Goal: Task Accomplishment & Management: Manage account settings

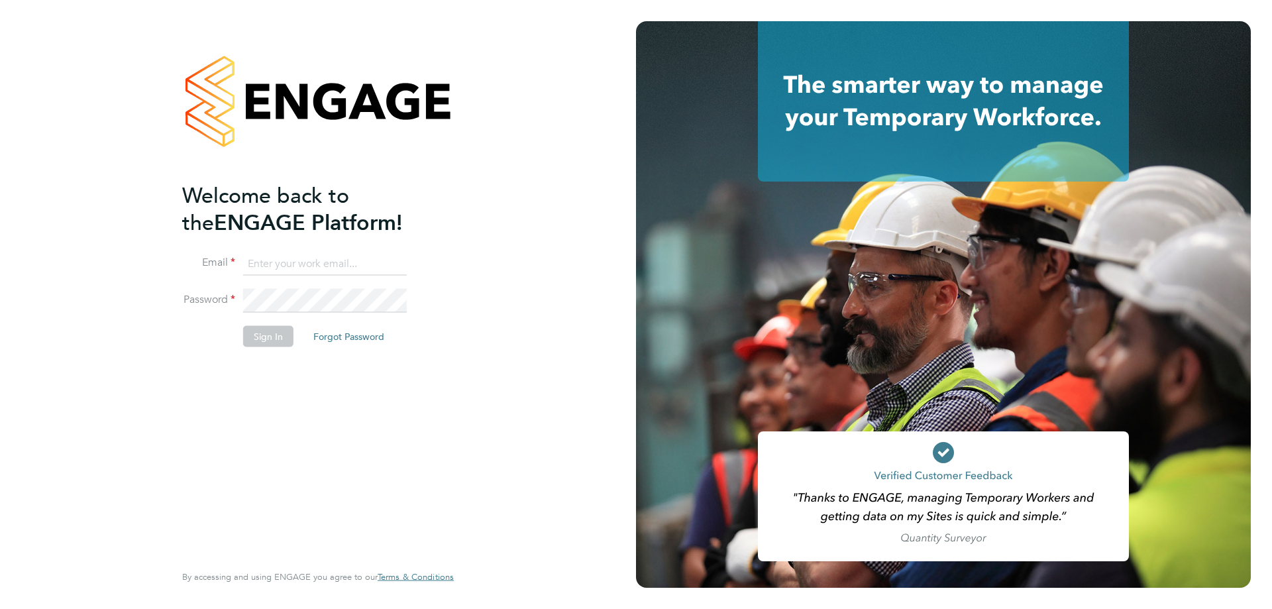
type input "philip.tedstone@conceptresources.co.uk"
click at [259, 341] on button "Sign In" at bounding box center [268, 335] width 50 height 21
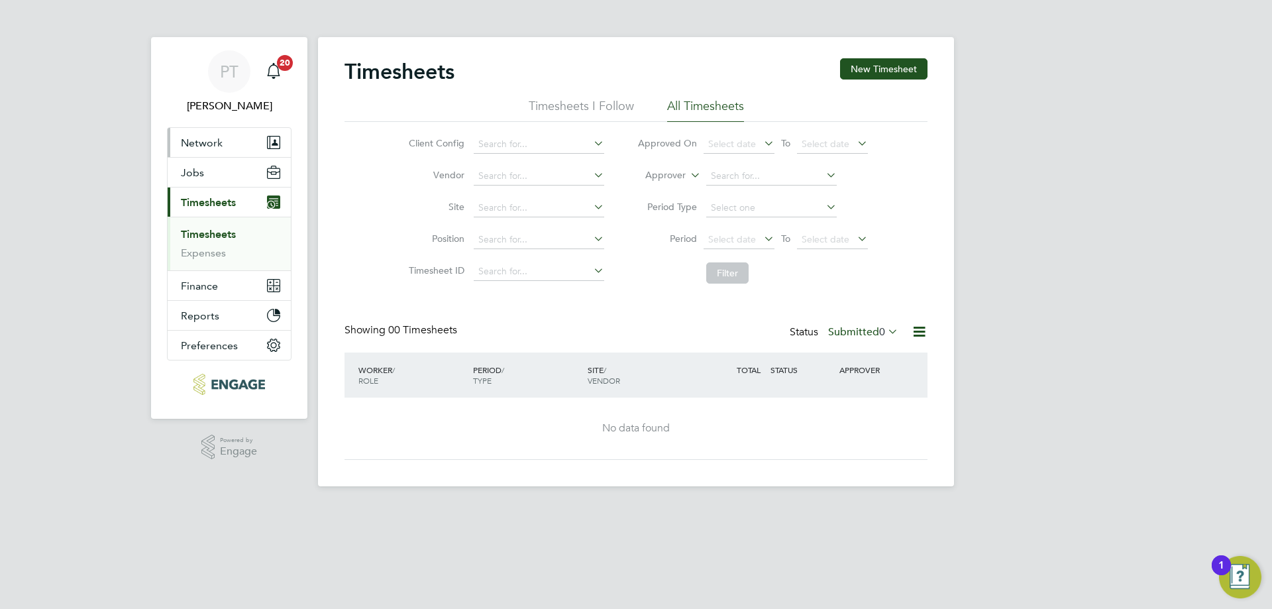
click at [215, 144] on span "Network" at bounding box center [202, 143] width 42 height 13
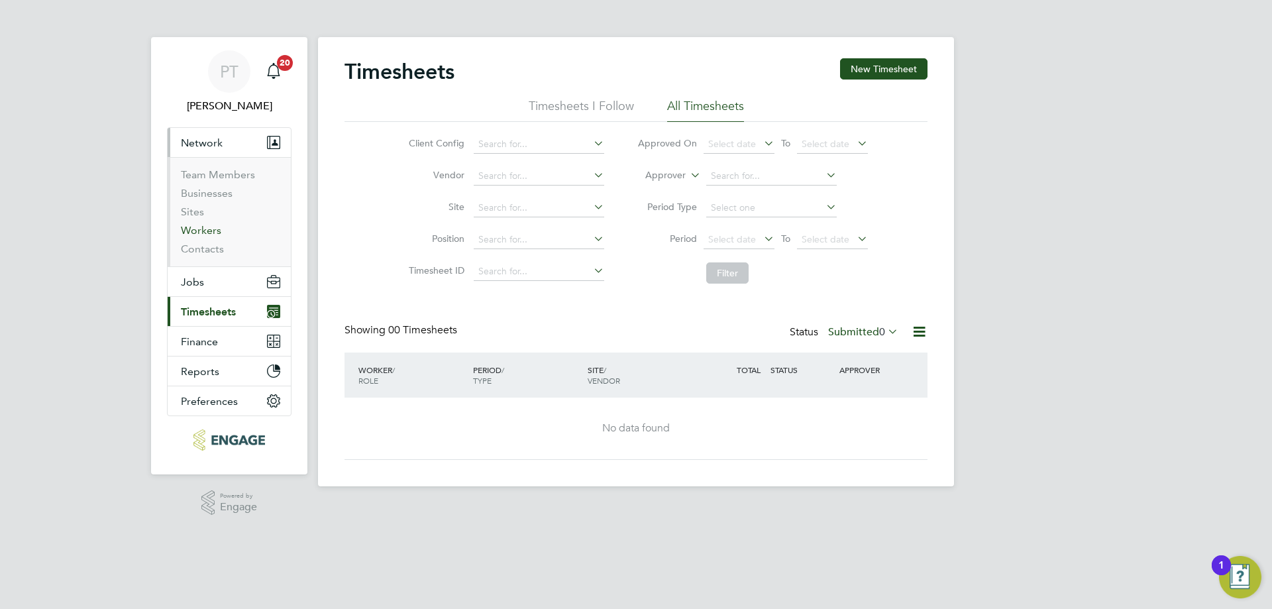
click at [207, 228] on link "Workers" at bounding box center [201, 230] width 40 height 13
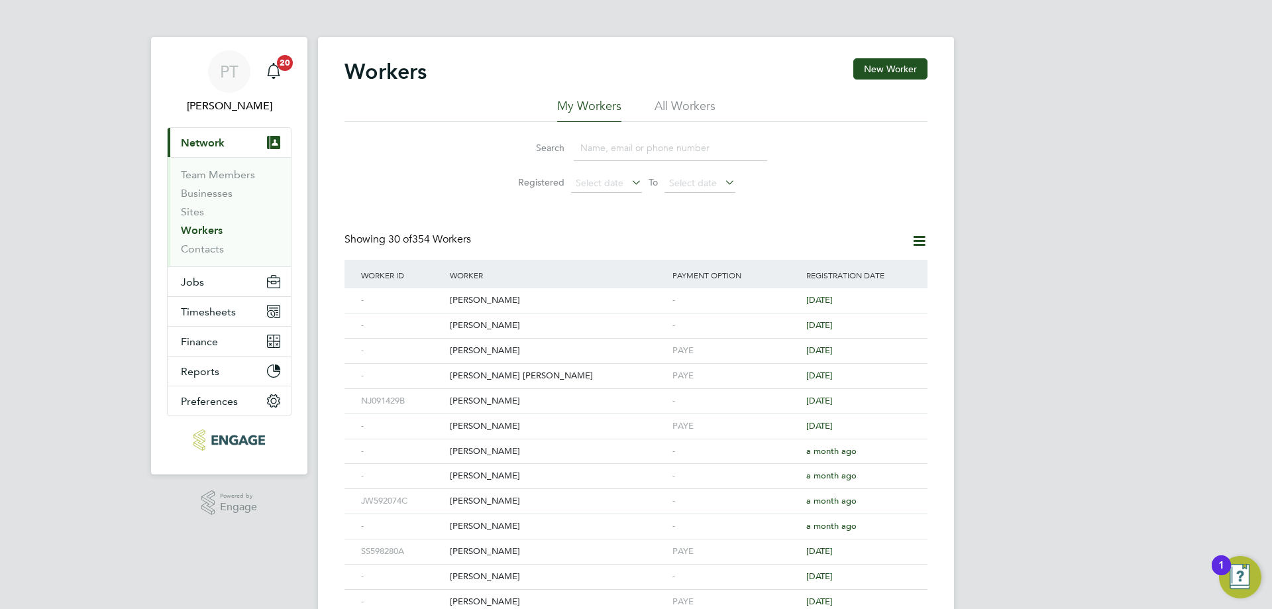
click at [610, 146] on input at bounding box center [670, 148] width 193 height 26
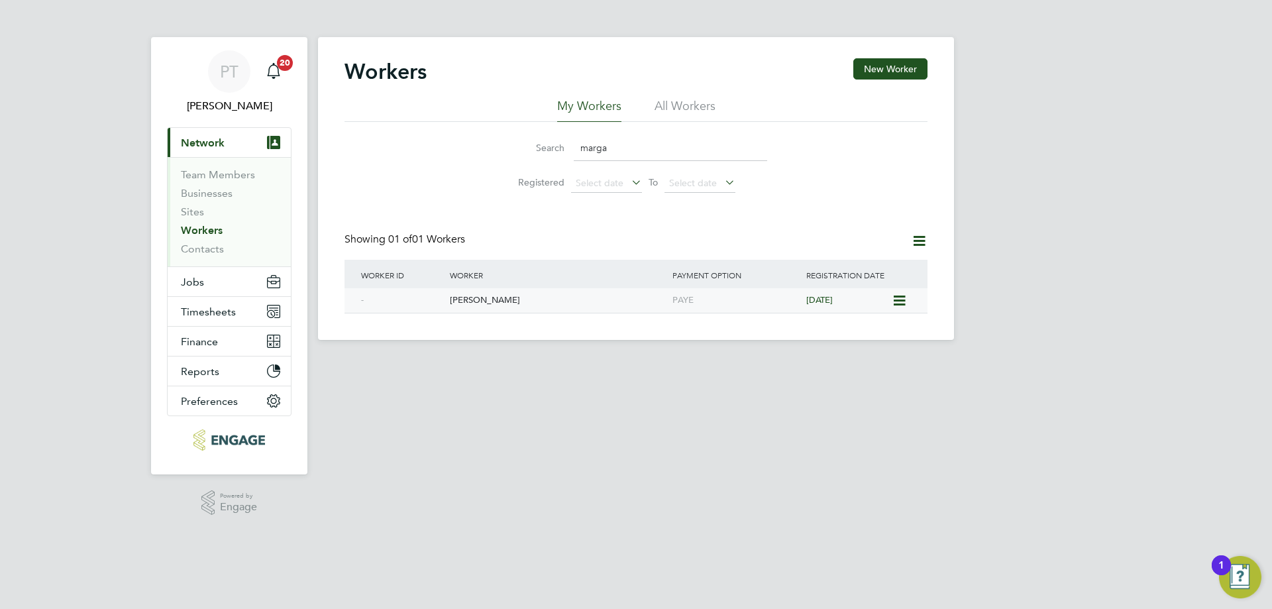
type input "marga"
click at [508, 306] on div "Margarita Mincenko" at bounding box center [558, 300] width 223 height 25
click at [494, 299] on div "Margarita Mincenko" at bounding box center [558, 300] width 223 height 25
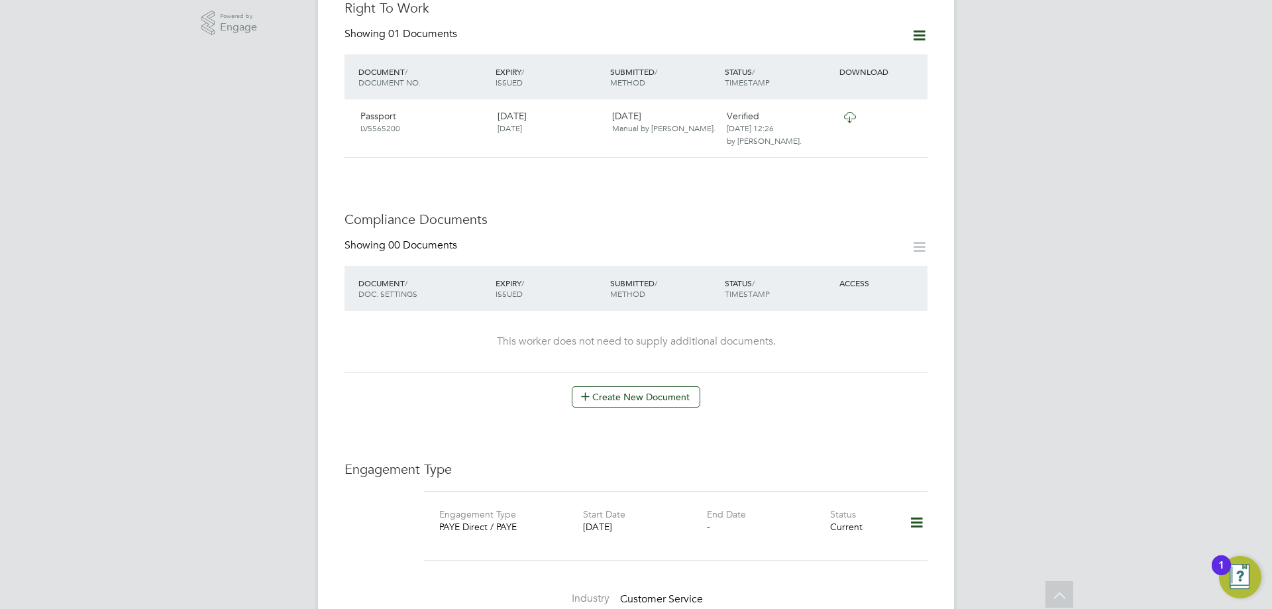
scroll to position [398, 0]
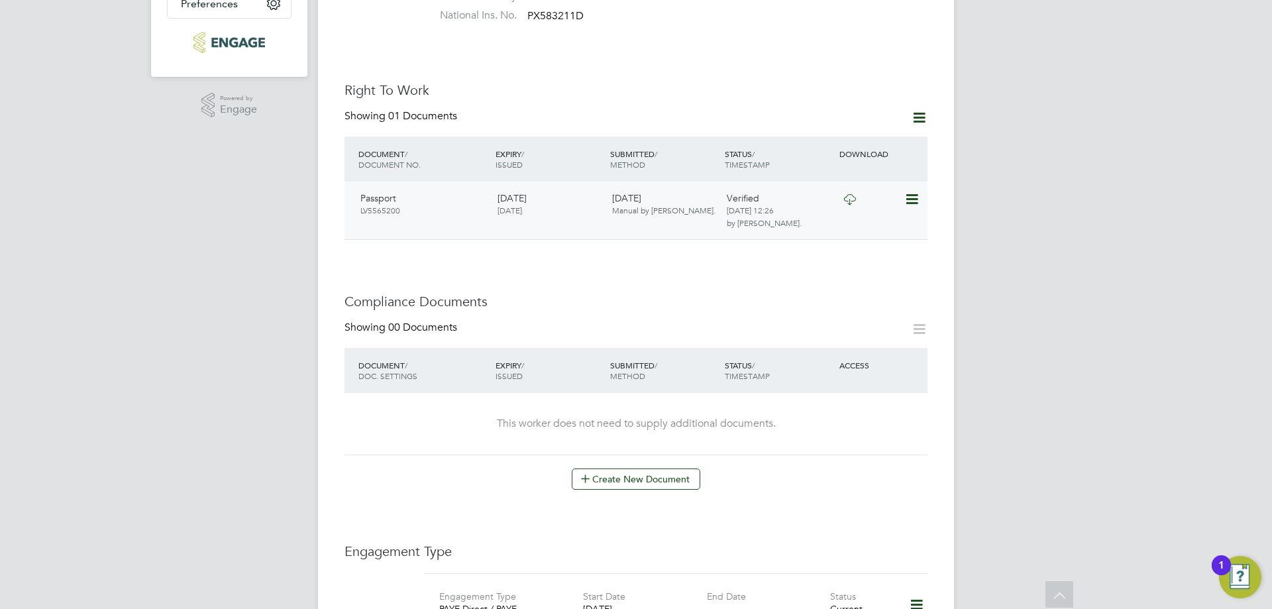
click at [911, 191] on icon at bounding box center [910, 199] width 13 height 16
click at [920, 109] on icon at bounding box center [919, 117] width 17 height 17
click at [879, 140] on li "Add Right To Work Document" at bounding box center [846, 136] width 160 height 19
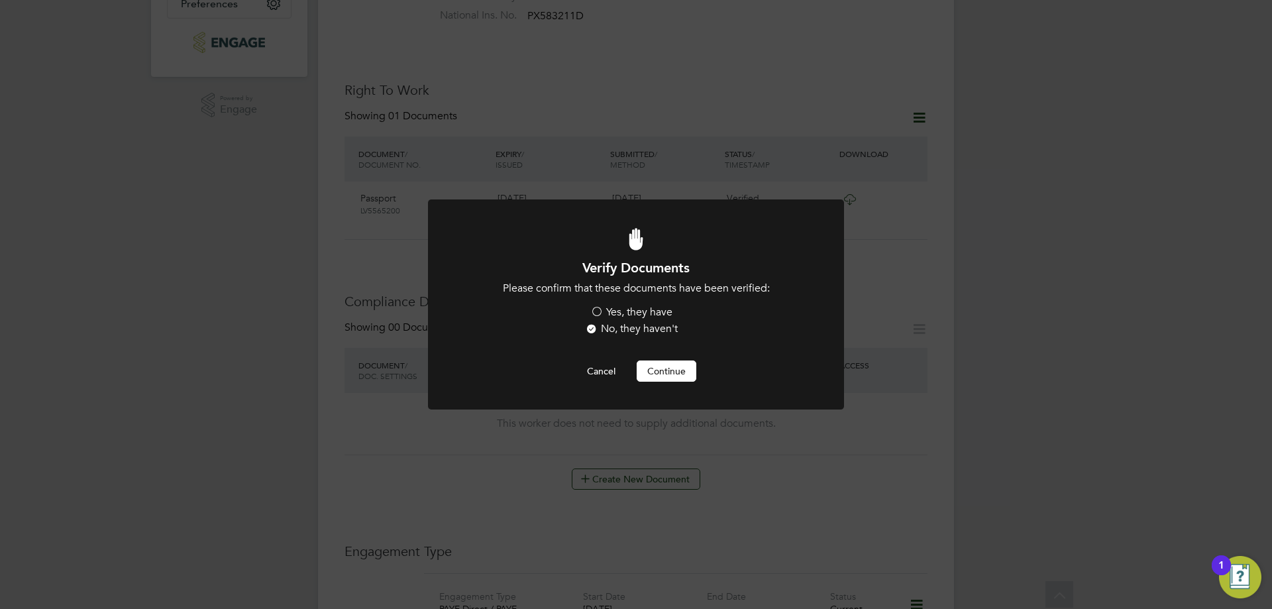
scroll to position [0, 0]
drag, startPoint x: 879, startPoint y: 140, endPoint x: 598, endPoint y: 307, distance: 326.8
click at [598, 307] on label "Yes, they have" at bounding box center [631, 312] width 82 height 14
click at [0, 0] on input "Yes, they have" at bounding box center [0, 0] width 0 height 0
click at [655, 373] on button "Continue" at bounding box center [667, 370] width 60 height 21
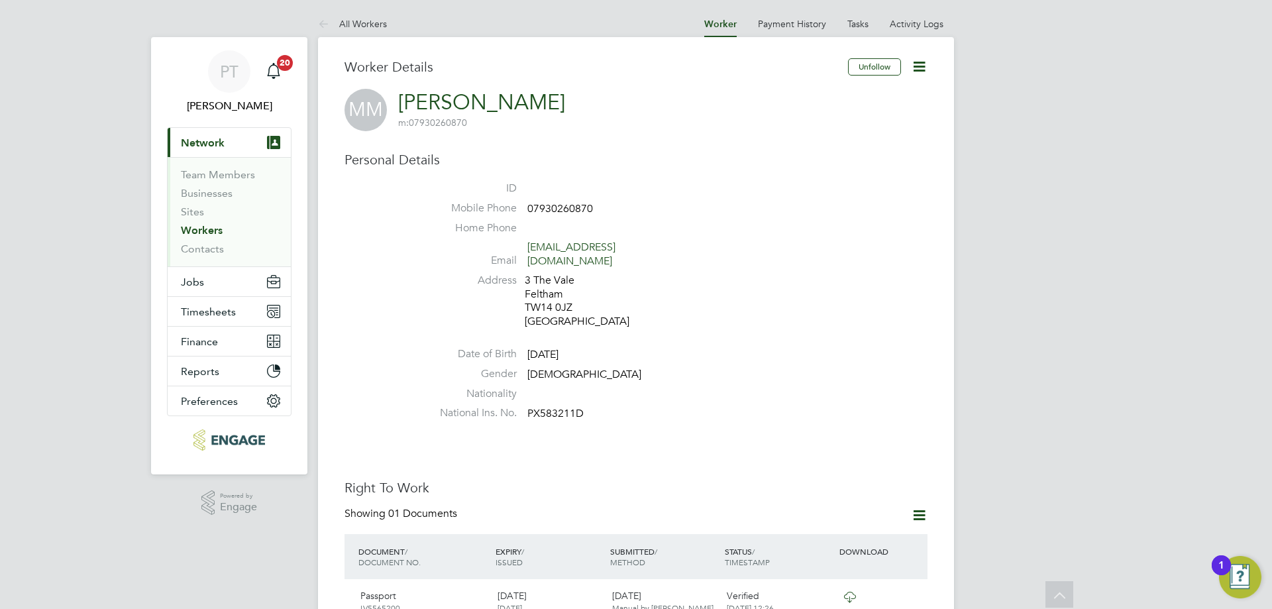
scroll to position [398, 0]
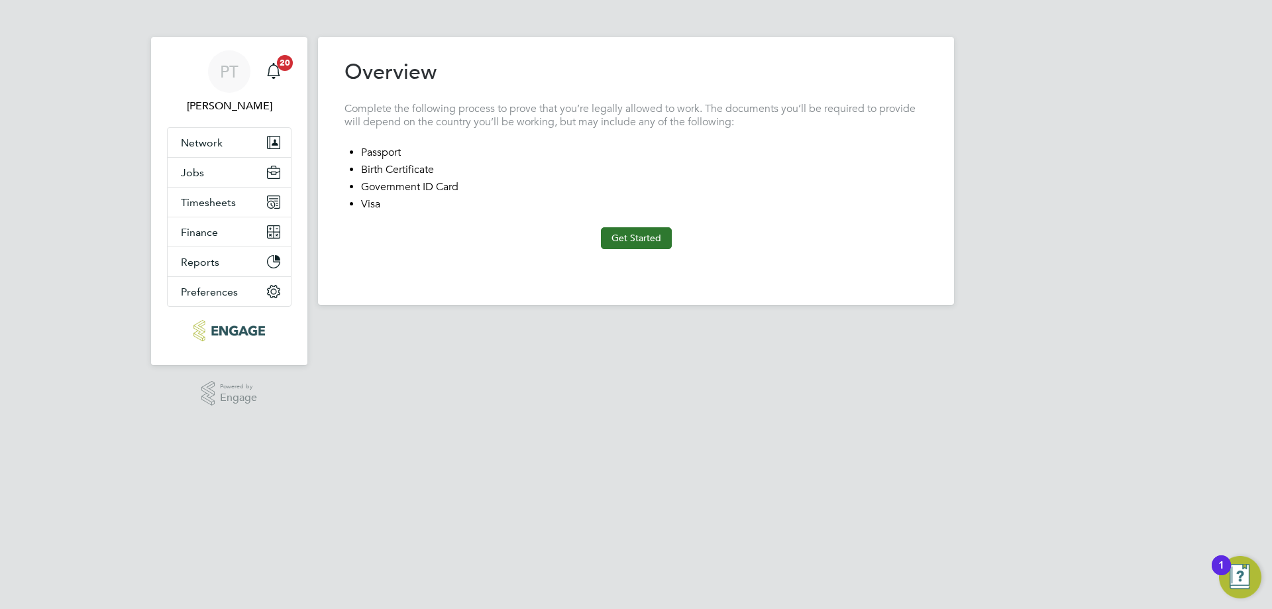
click at [640, 239] on button "Get Started" at bounding box center [636, 237] width 71 height 21
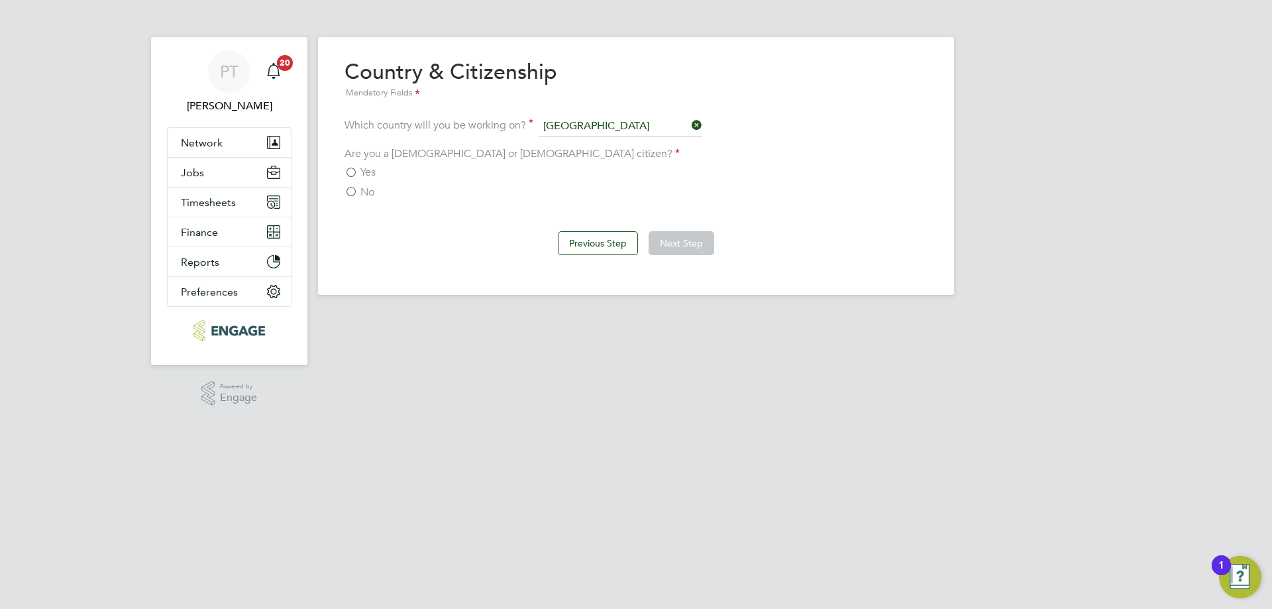
click at [351, 191] on label "No" at bounding box center [360, 192] width 30 height 13
click at [0, 0] on input "No" at bounding box center [0, 0] width 0 height 0
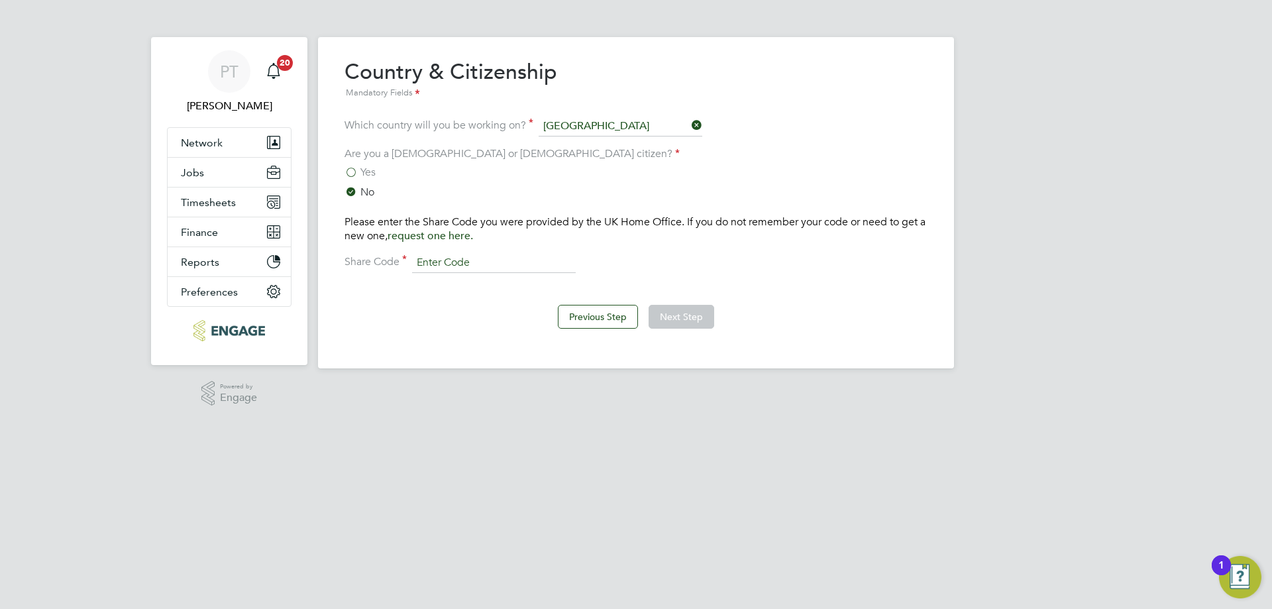
click at [445, 264] on input at bounding box center [494, 263] width 164 height 20
paste input "WSNBRD6RG"
type input "WSNBRD6RG"
click at [671, 312] on button "Next Step" at bounding box center [682, 317] width 66 height 24
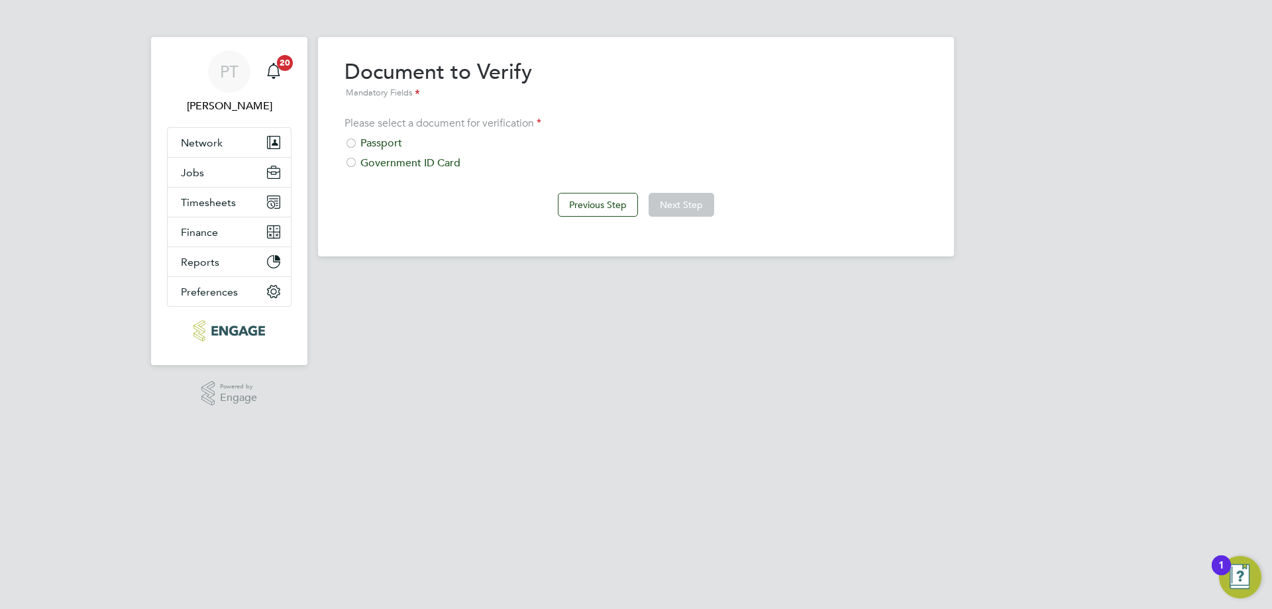
click at [351, 168] on div at bounding box center [351, 163] width 13 height 13
click at [682, 197] on button "Next Step" at bounding box center [682, 205] width 66 height 24
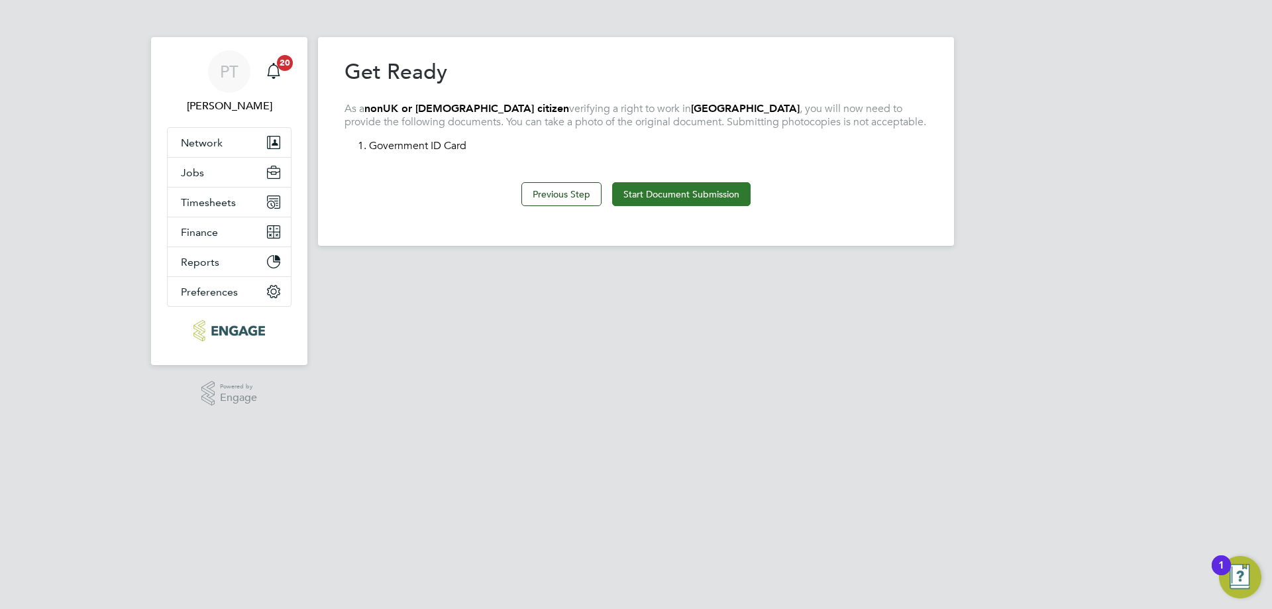
drag, startPoint x: 681, startPoint y: 197, endPoint x: 666, endPoint y: 193, distance: 15.8
click at [666, 193] on button "Start Document Submission" at bounding box center [681, 194] width 138 height 24
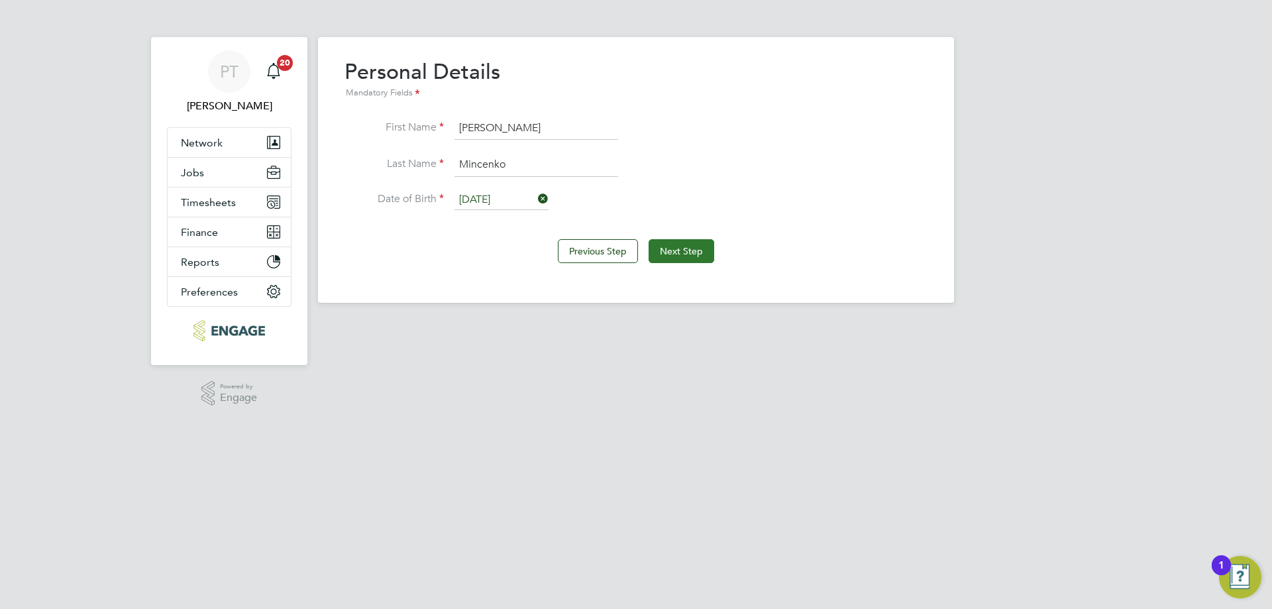
click at [684, 248] on button "Next Step" at bounding box center [682, 251] width 66 height 24
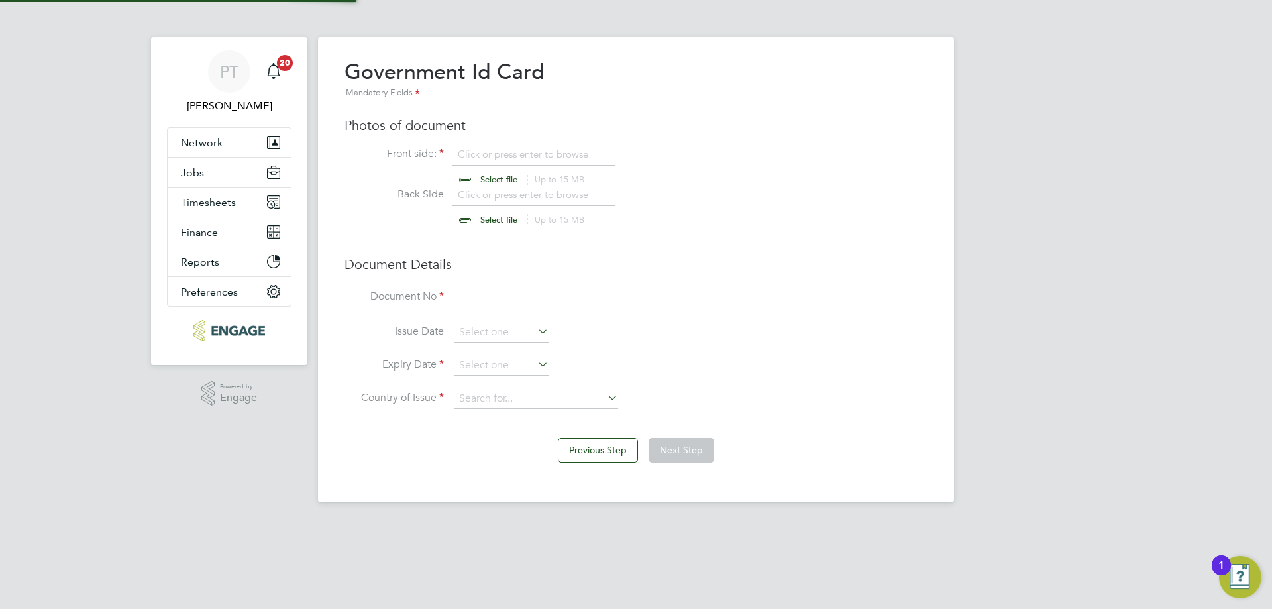
scroll to position [18, 164]
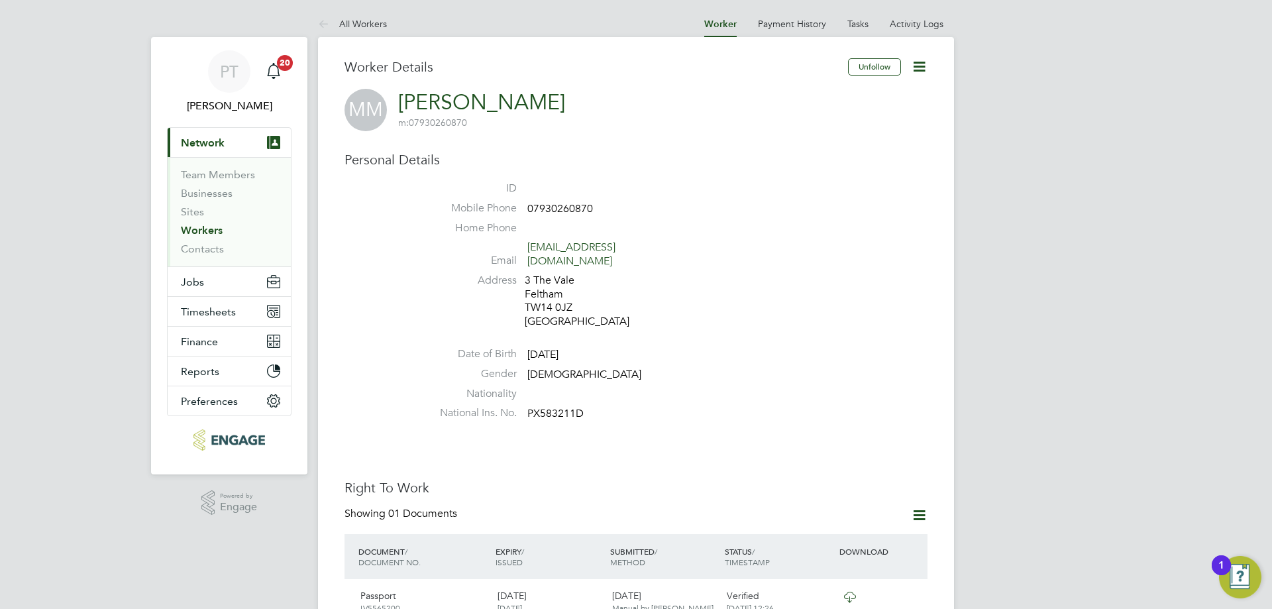
click at [920, 64] on icon at bounding box center [919, 66] width 17 height 17
click at [763, 274] on li "Address 3 The Vale Feltham TW14 0JZ United Kingdom" at bounding box center [676, 303] width 504 height 58
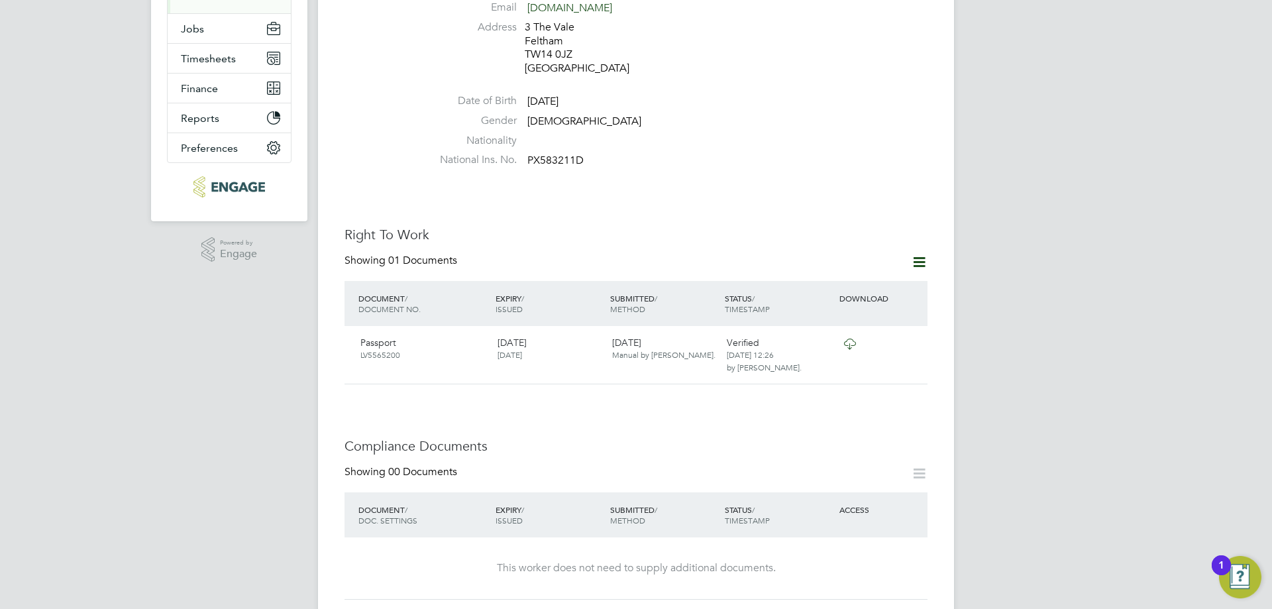
scroll to position [398, 0]
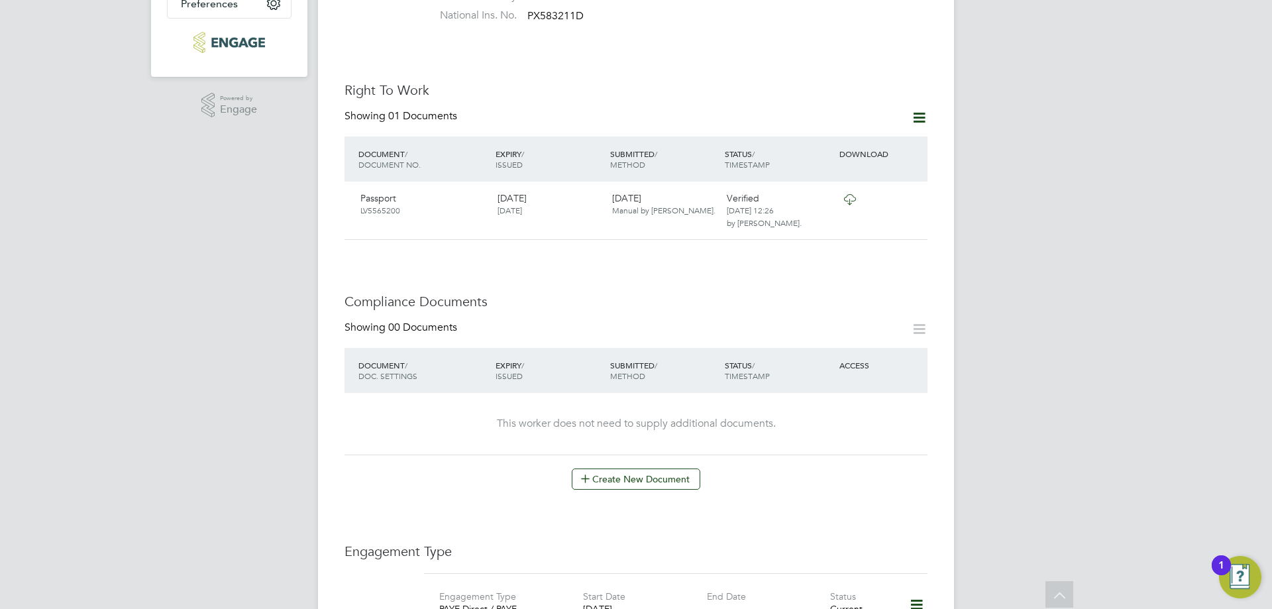
click at [922, 109] on icon at bounding box center [919, 117] width 17 height 17
click at [911, 321] on icon at bounding box center [919, 329] width 17 height 17
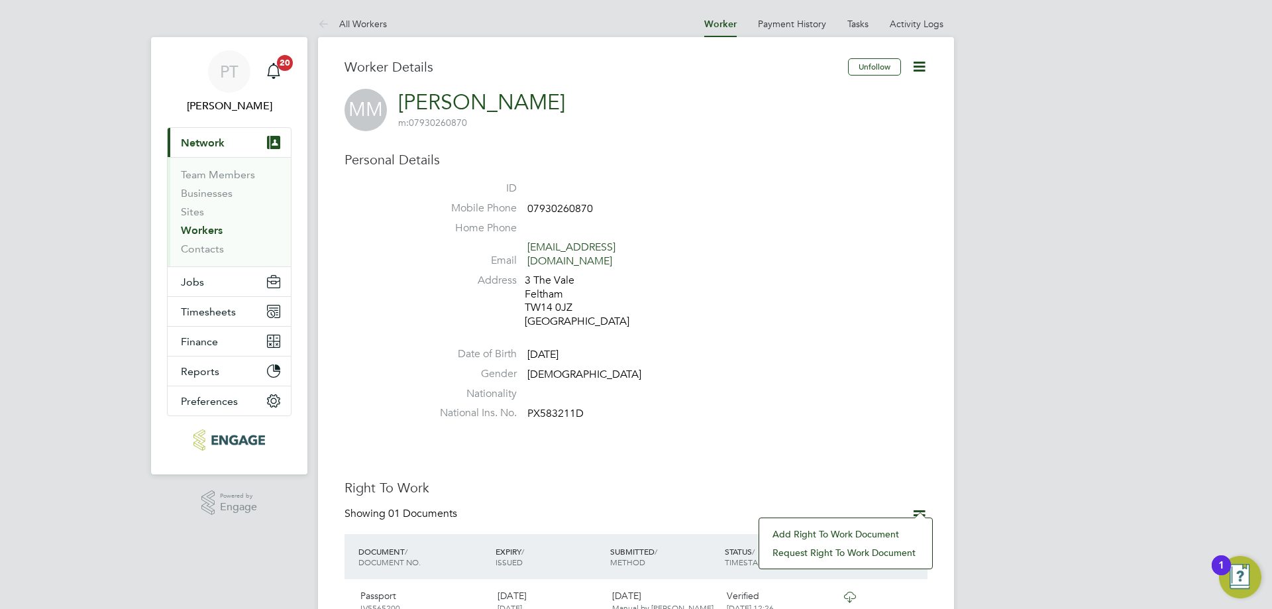
click at [922, 62] on icon at bounding box center [919, 66] width 17 height 17
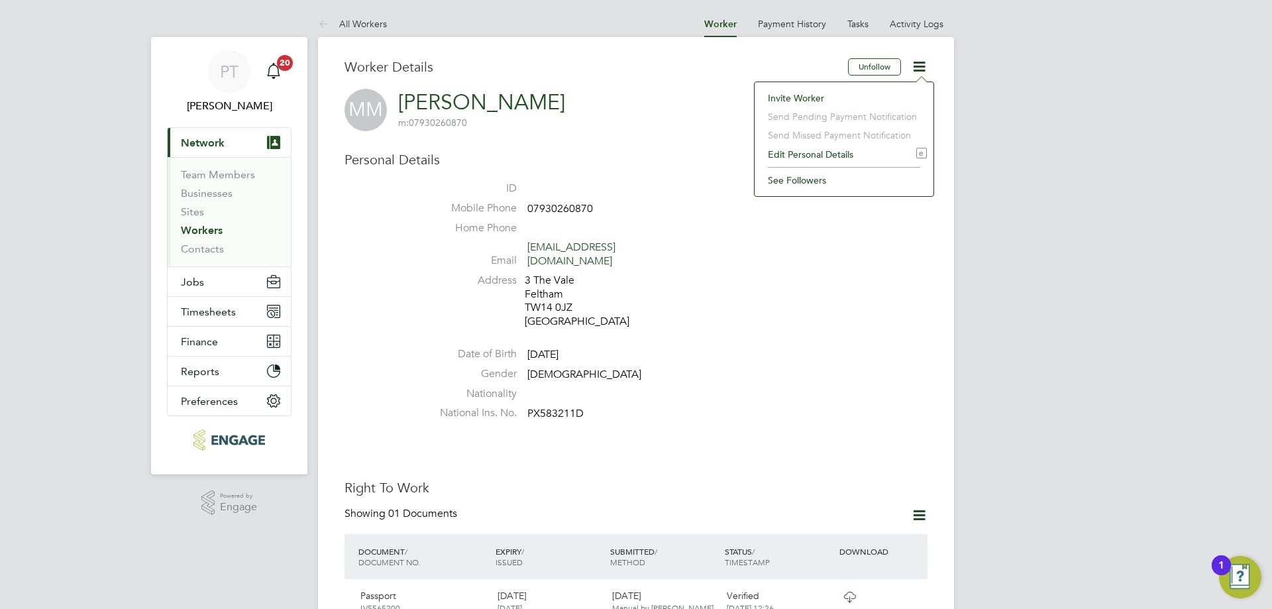
click at [822, 154] on li "Edit Personal Details e" at bounding box center [844, 154] width 166 height 19
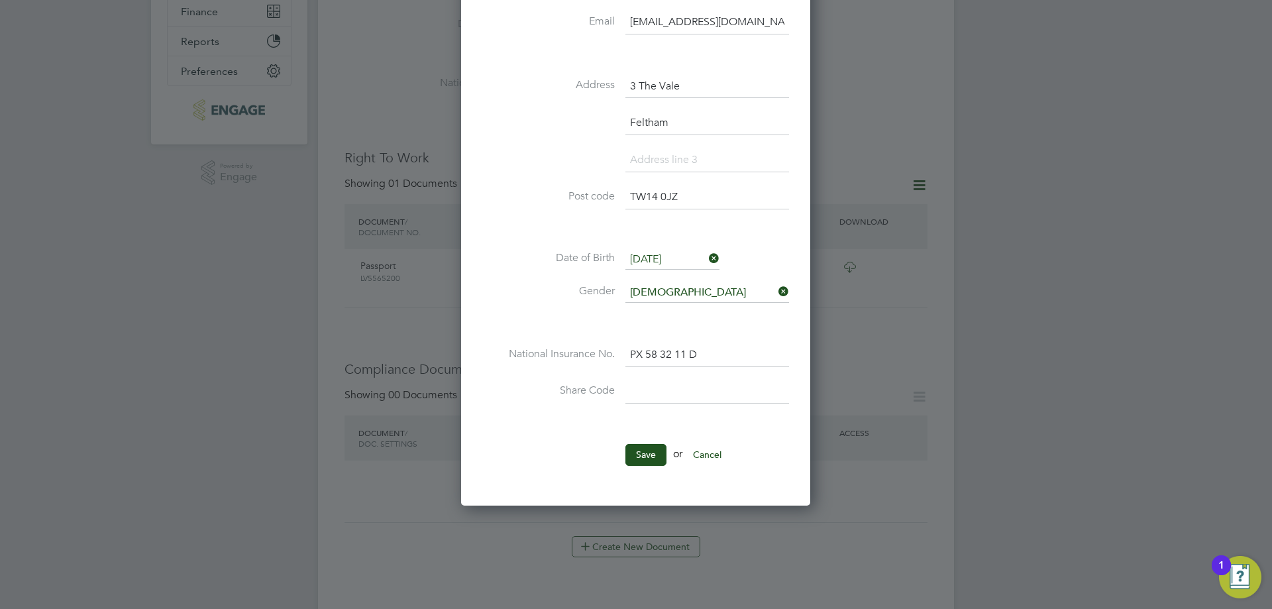
scroll to position [331, 0]
click at [651, 396] on input at bounding box center [708, 391] width 164 height 24
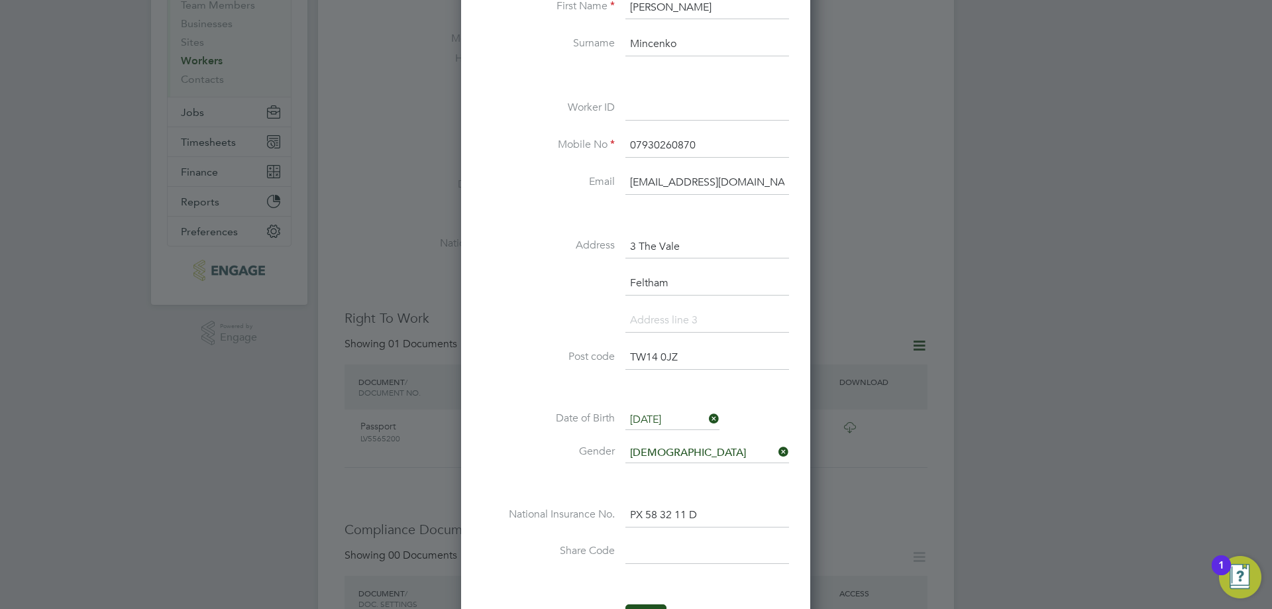
scroll to position [265, 0]
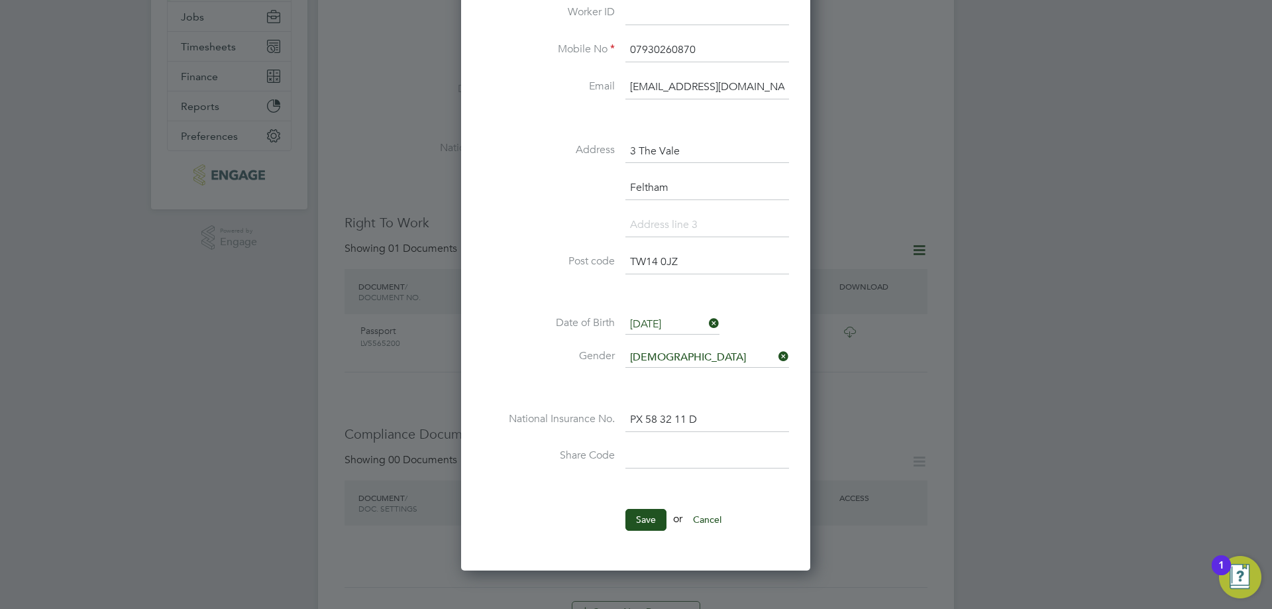
paste input "WSNBRD6RG"
type input "WSNBRD6RG"
click at [639, 514] on button "Save" at bounding box center [646, 519] width 41 height 21
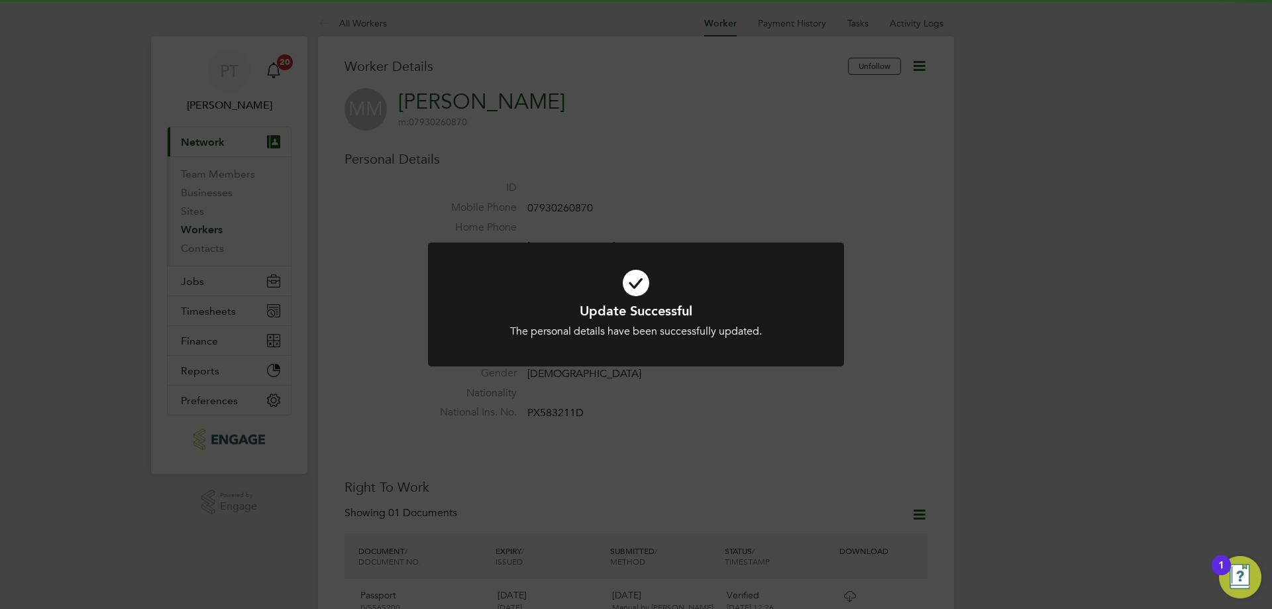
scroll to position [0, 0]
click at [666, 417] on div "Update Successful The personal details have been successfully updated. Cancel O…" at bounding box center [636, 304] width 1272 height 609
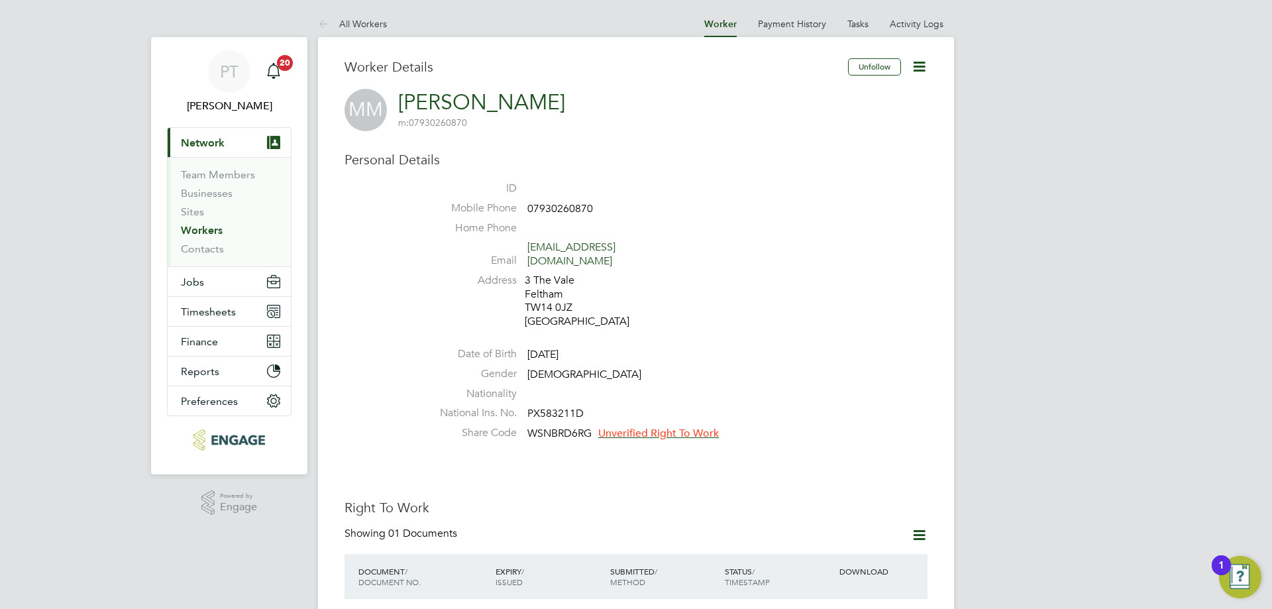
click at [666, 427] on span "Unverified Right To Work" at bounding box center [658, 433] width 121 height 13
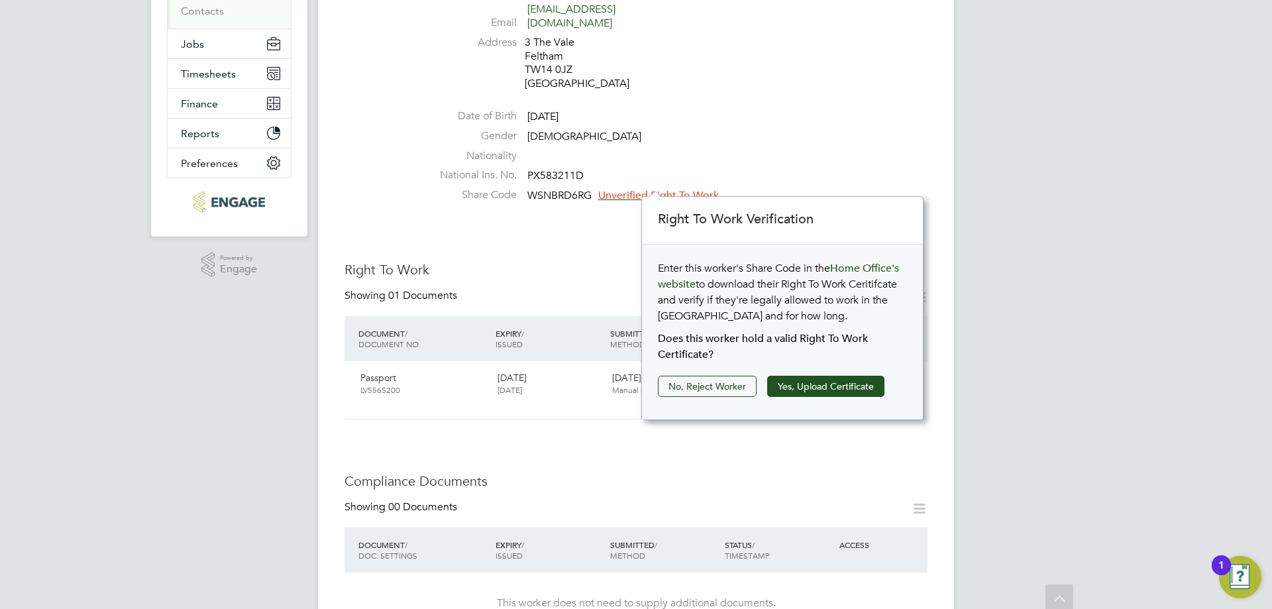
scroll to position [265, 0]
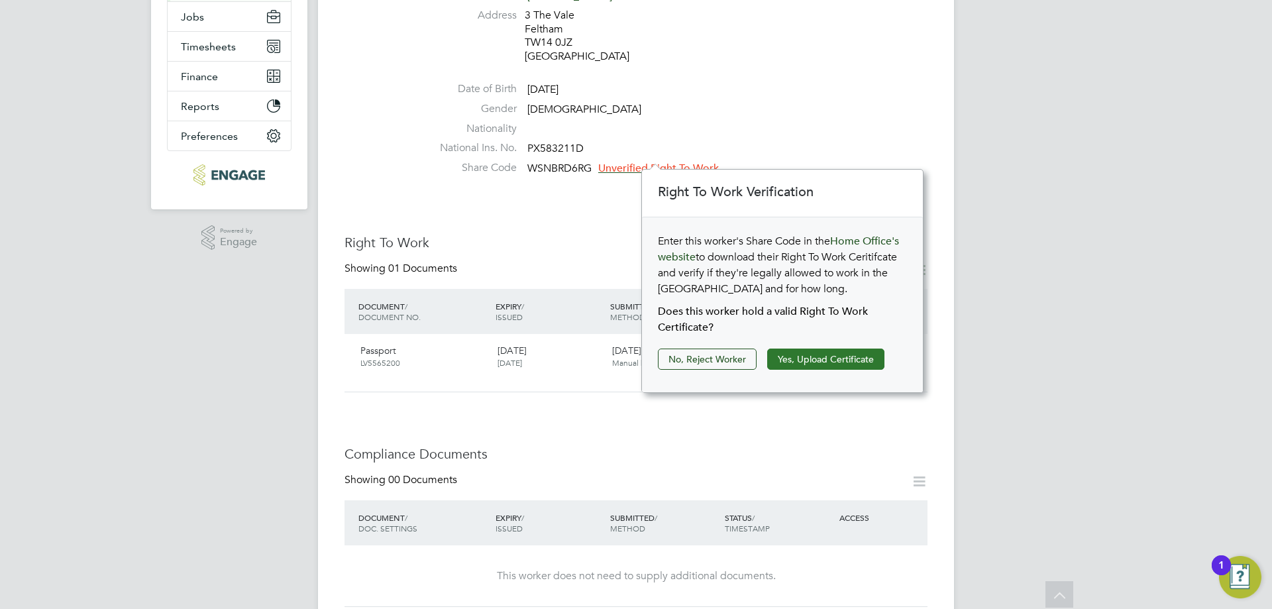
click at [817, 356] on button "Yes, Upload Certificate" at bounding box center [825, 359] width 117 height 21
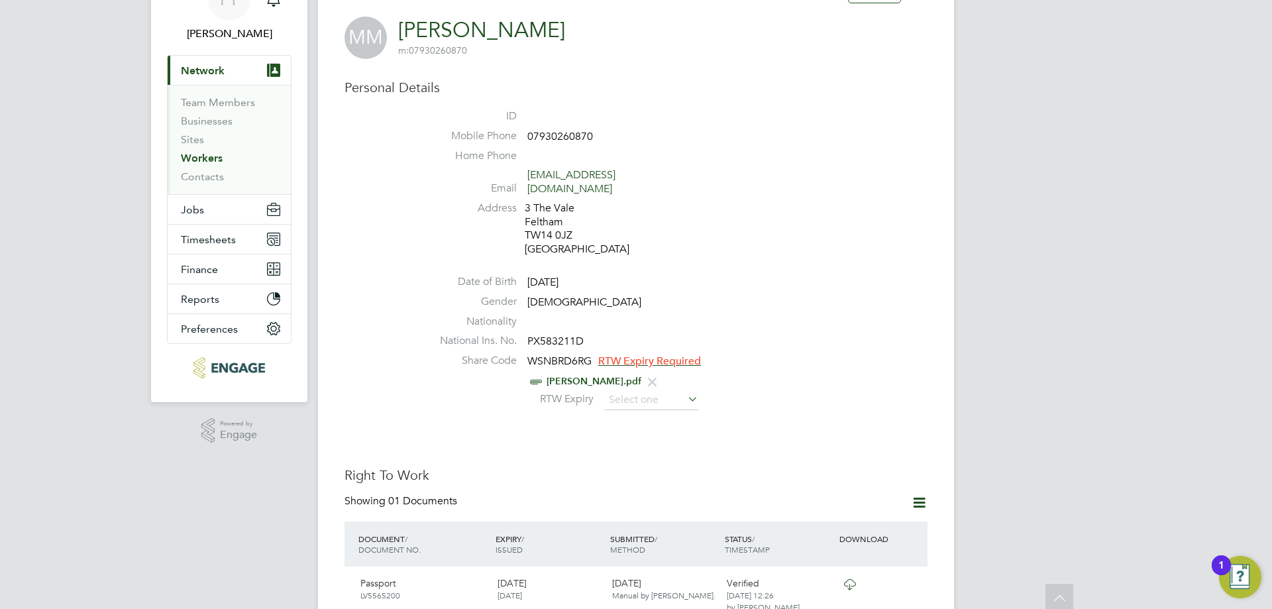
scroll to position [0, 0]
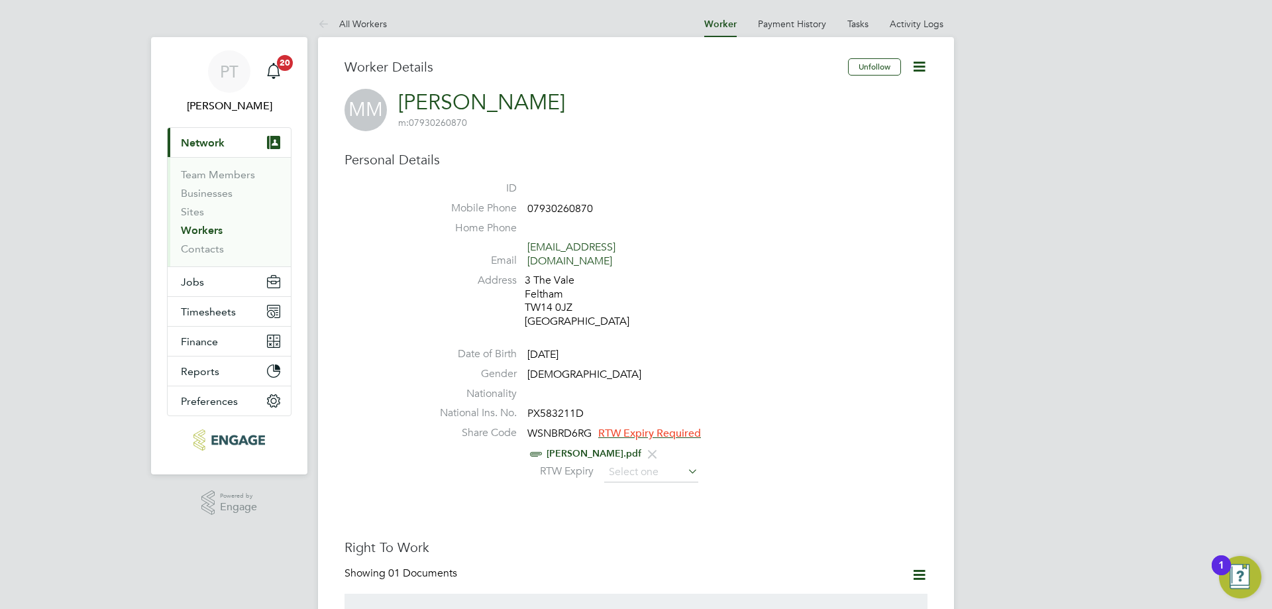
click at [199, 233] on link "Workers" at bounding box center [202, 230] width 42 height 13
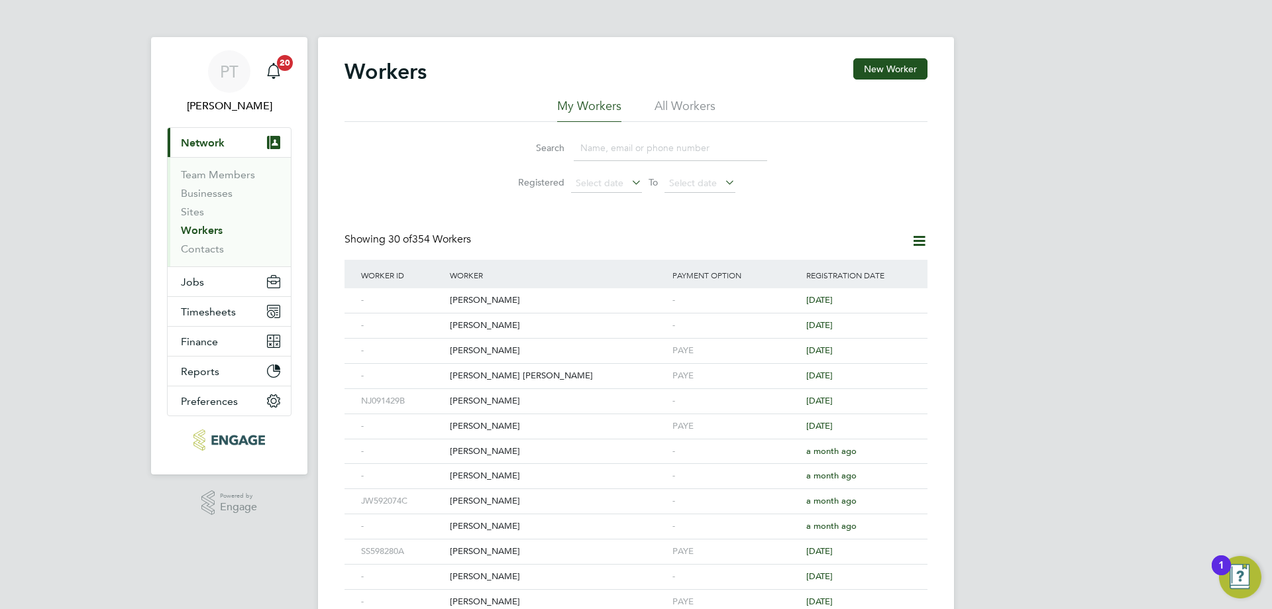
click at [608, 140] on input at bounding box center [670, 148] width 193 height 26
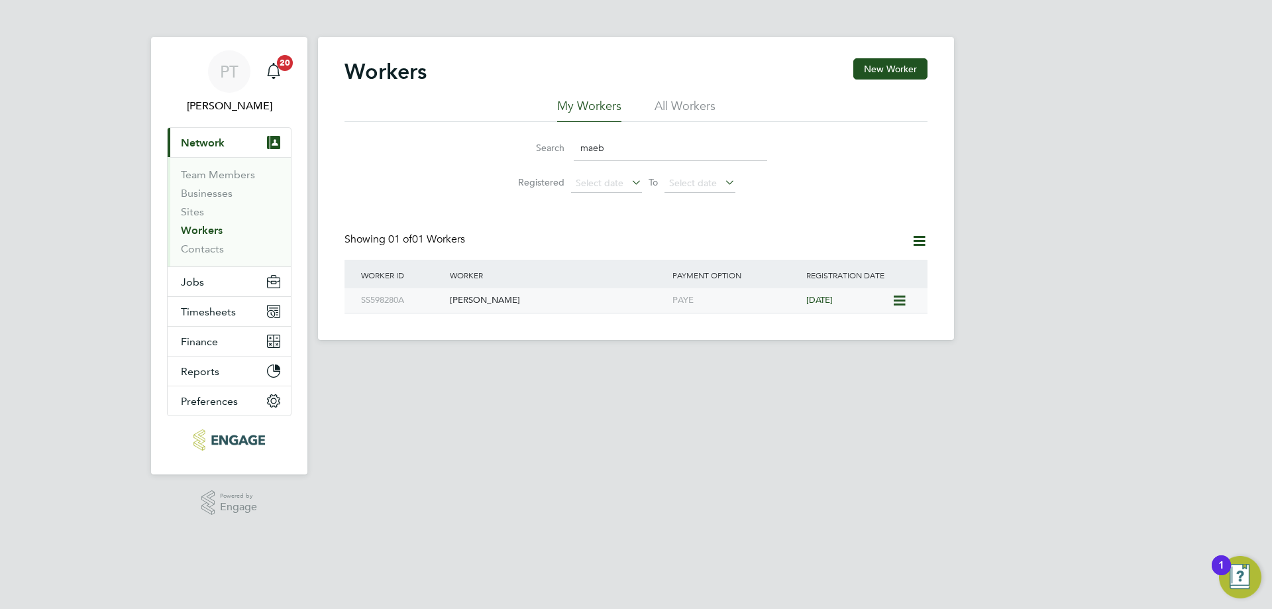
type input "maeb"
click at [478, 305] on div "[PERSON_NAME]" at bounding box center [558, 300] width 223 height 25
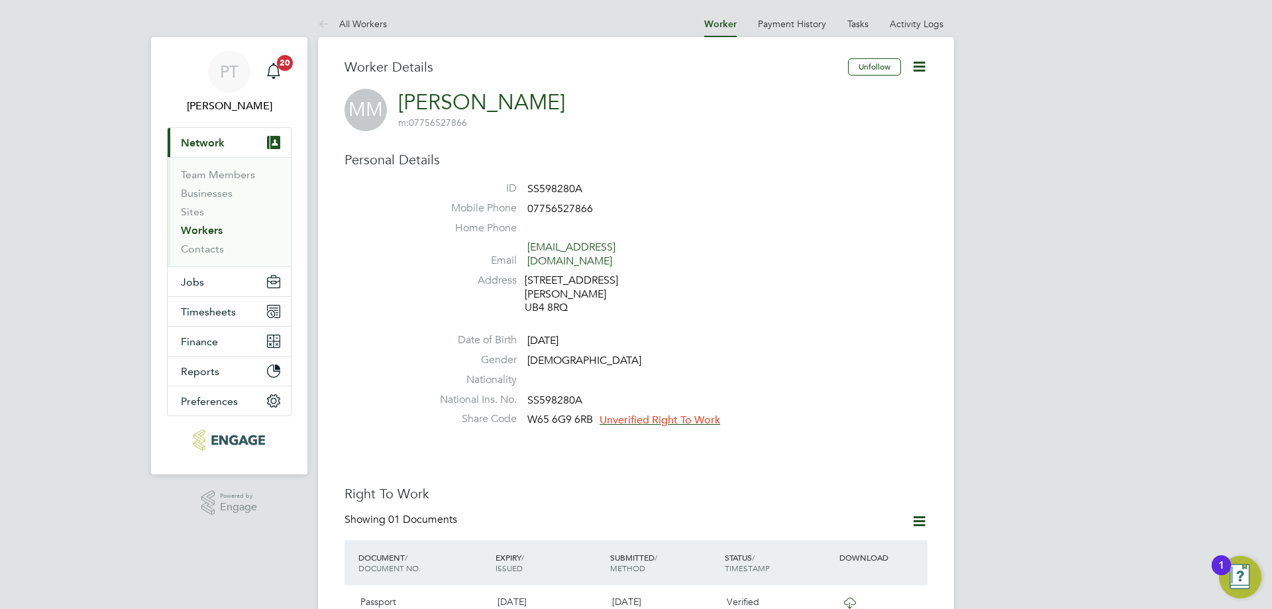
click at [927, 69] on icon at bounding box center [919, 66] width 17 height 17
click at [668, 413] on span "Unverified Right To Work" at bounding box center [660, 419] width 121 height 13
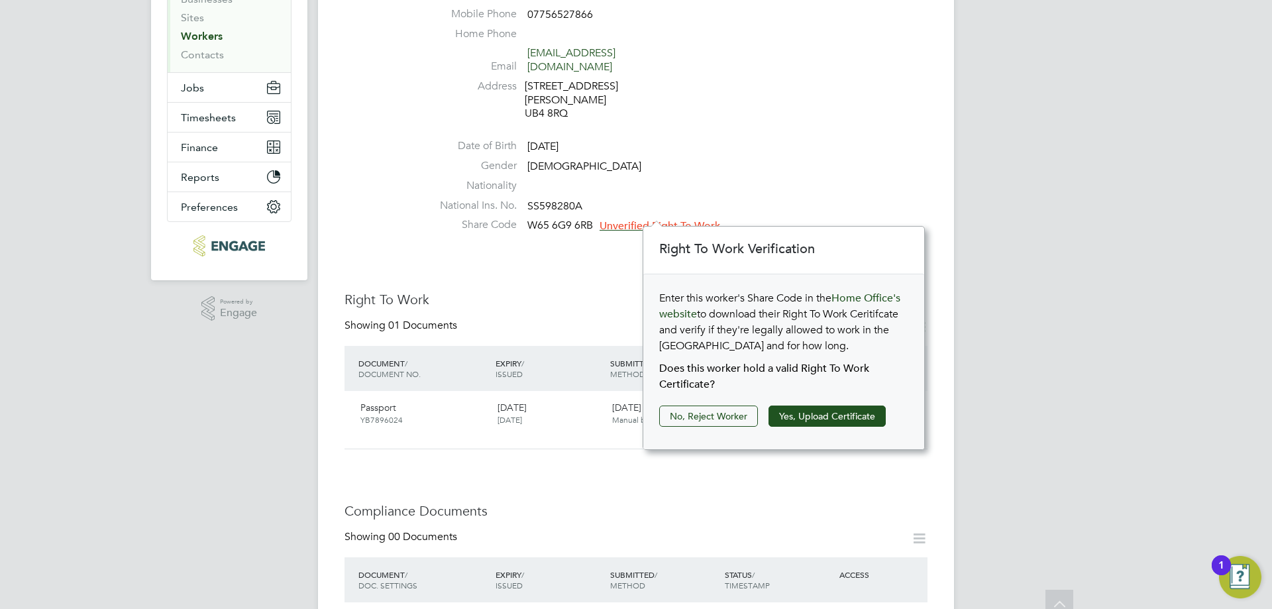
scroll to position [199, 0]
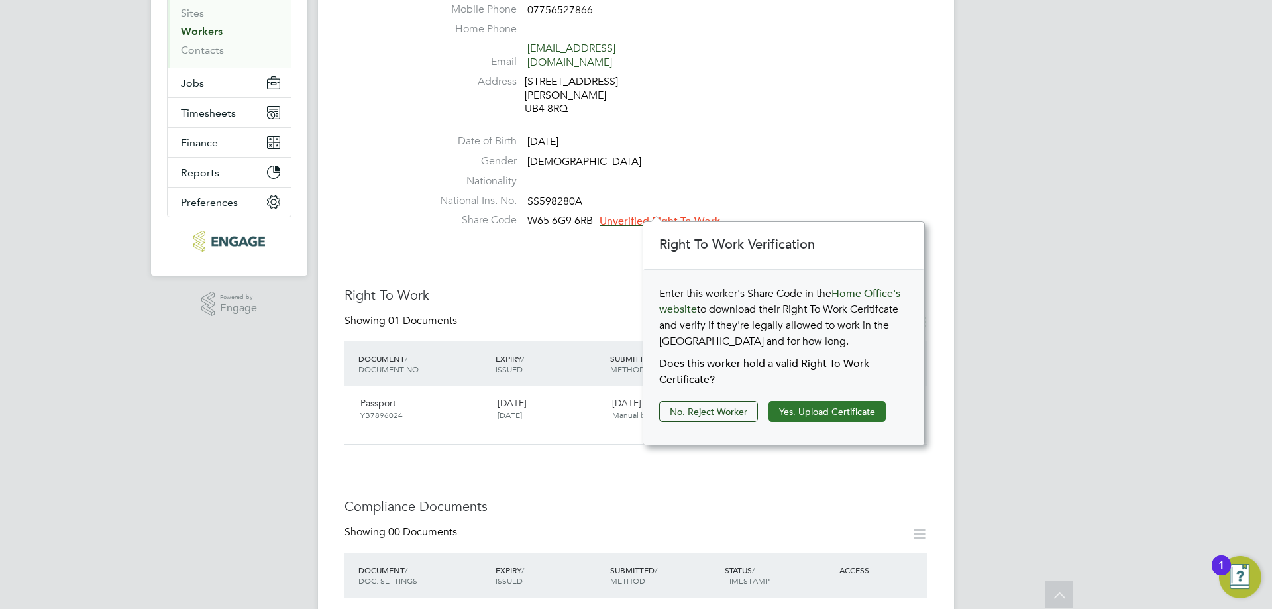
click at [813, 413] on button "Yes, Upload Certificate" at bounding box center [827, 411] width 117 height 21
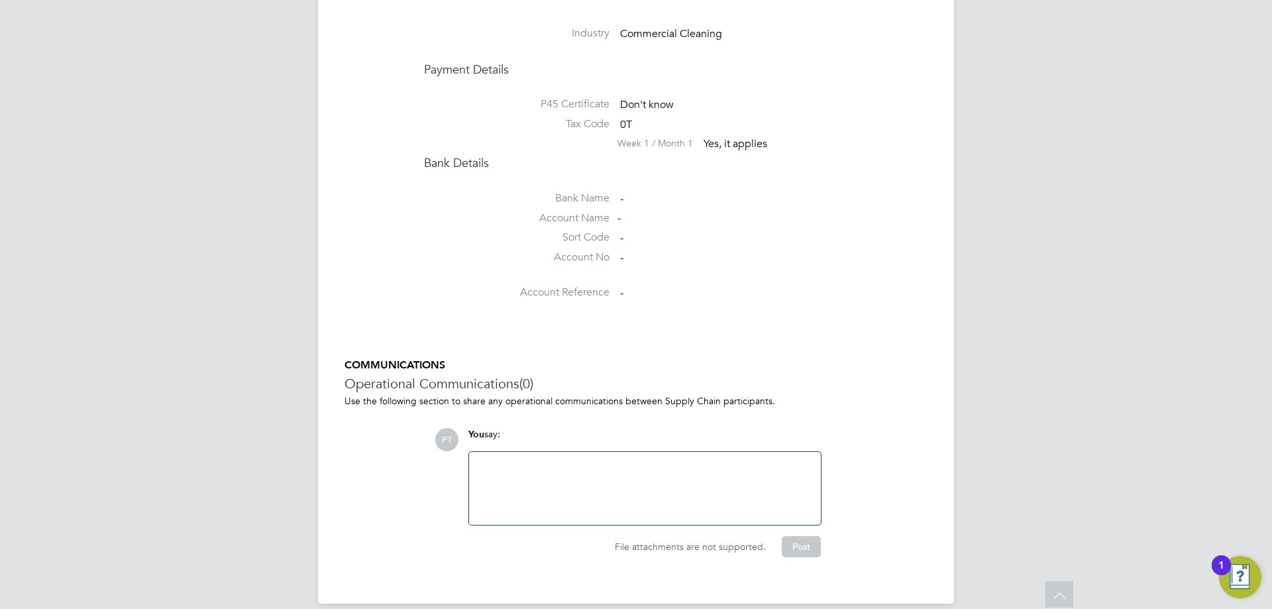
scroll to position [1093, 0]
